Goal: Communication & Community: Connect with others

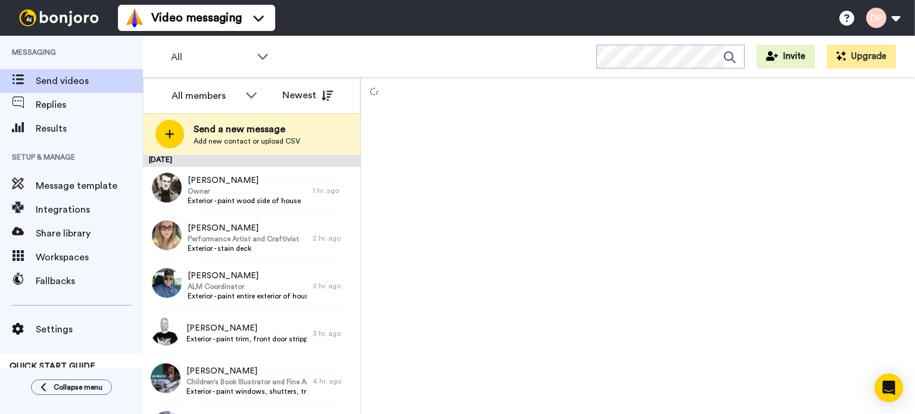
click at [233, 127] on span "Send a new message" at bounding box center [247, 129] width 107 height 14
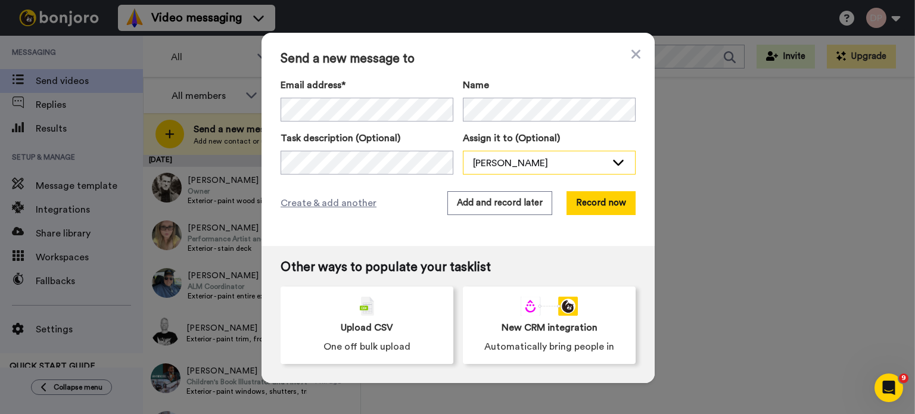
click at [496, 157] on div "[PERSON_NAME]" at bounding box center [539, 163] width 133 height 14
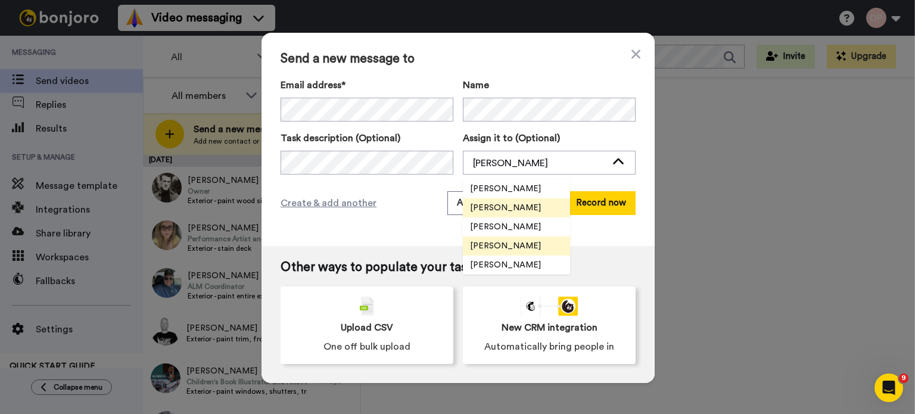
click at [514, 243] on span "[PERSON_NAME]" at bounding box center [505, 246] width 85 height 12
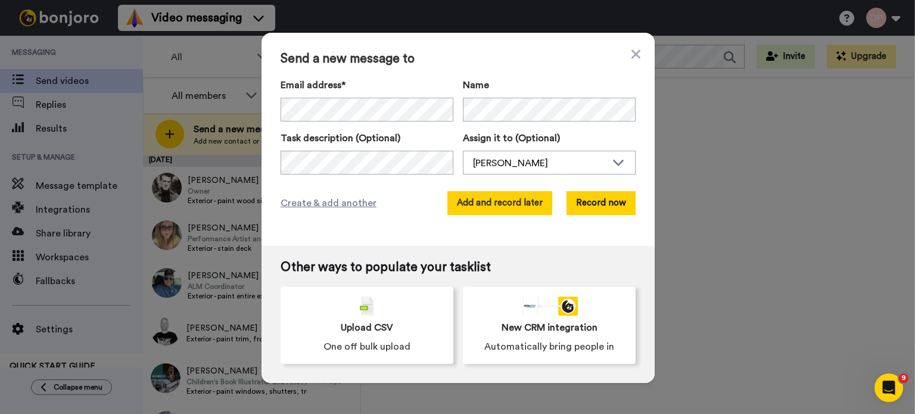
click at [477, 204] on button "Add and record later" at bounding box center [499, 203] width 105 height 24
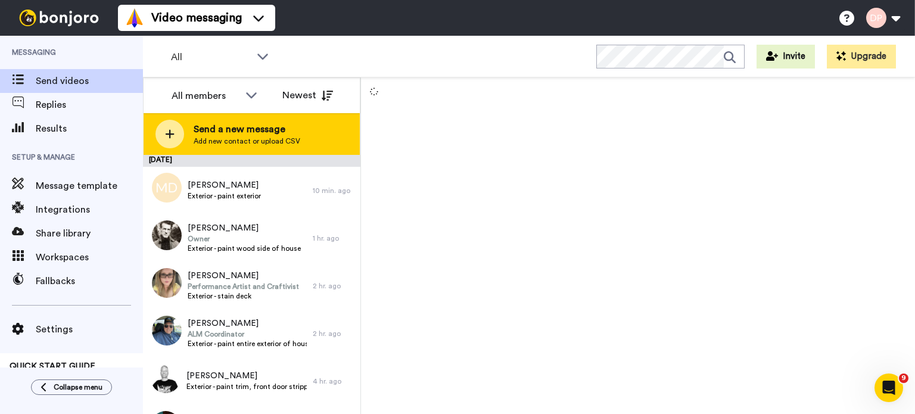
click at [247, 136] on span "Add new contact or upload CSV" at bounding box center [247, 141] width 107 height 10
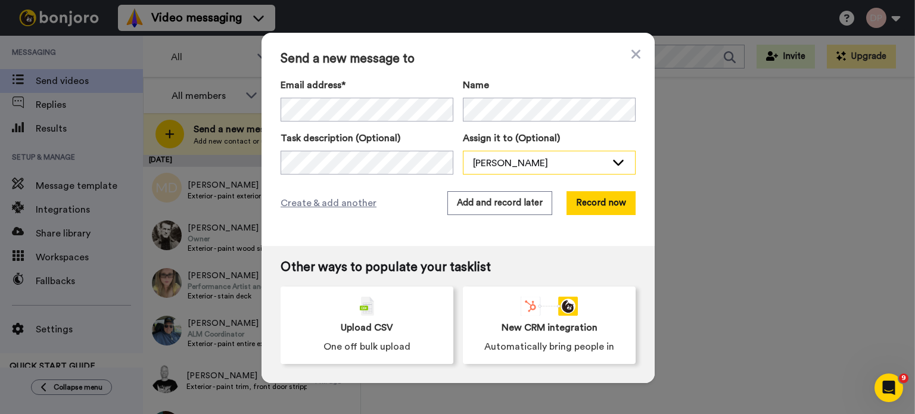
click at [493, 156] on div "[PERSON_NAME]" at bounding box center [539, 163] width 133 height 14
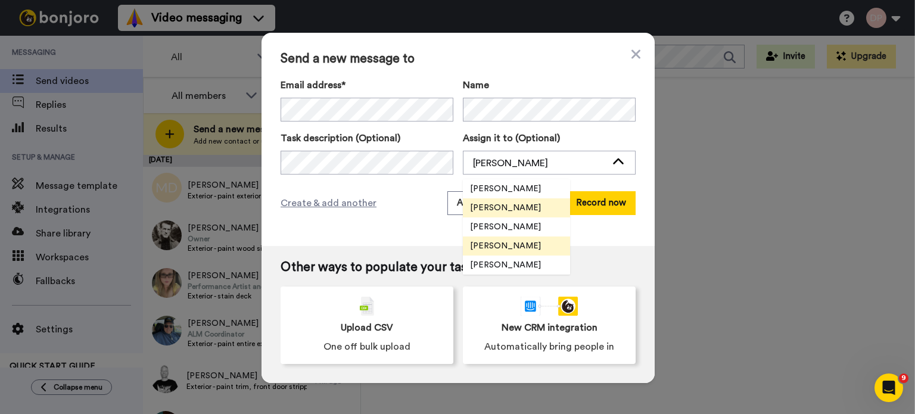
click at [503, 250] on span "[PERSON_NAME]" at bounding box center [505, 246] width 85 height 12
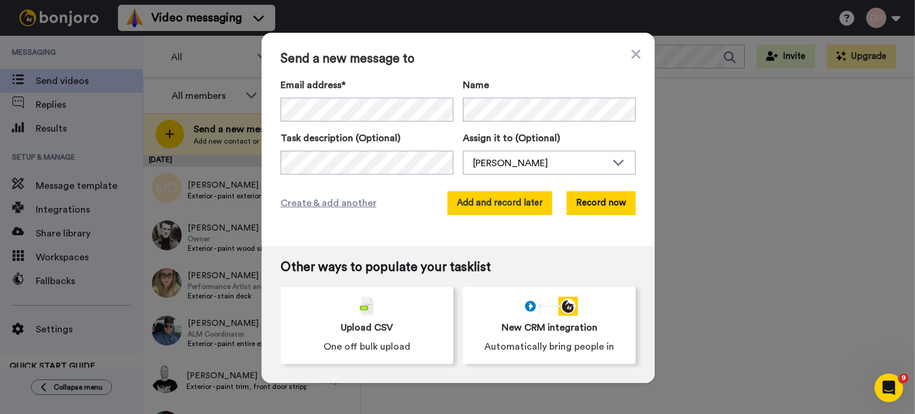
click at [484, 200] on button "Add and record later" at bounding box center [499, 203] width 105 height 24
